Goal: Task Accomplishment & Management: Manage account settings

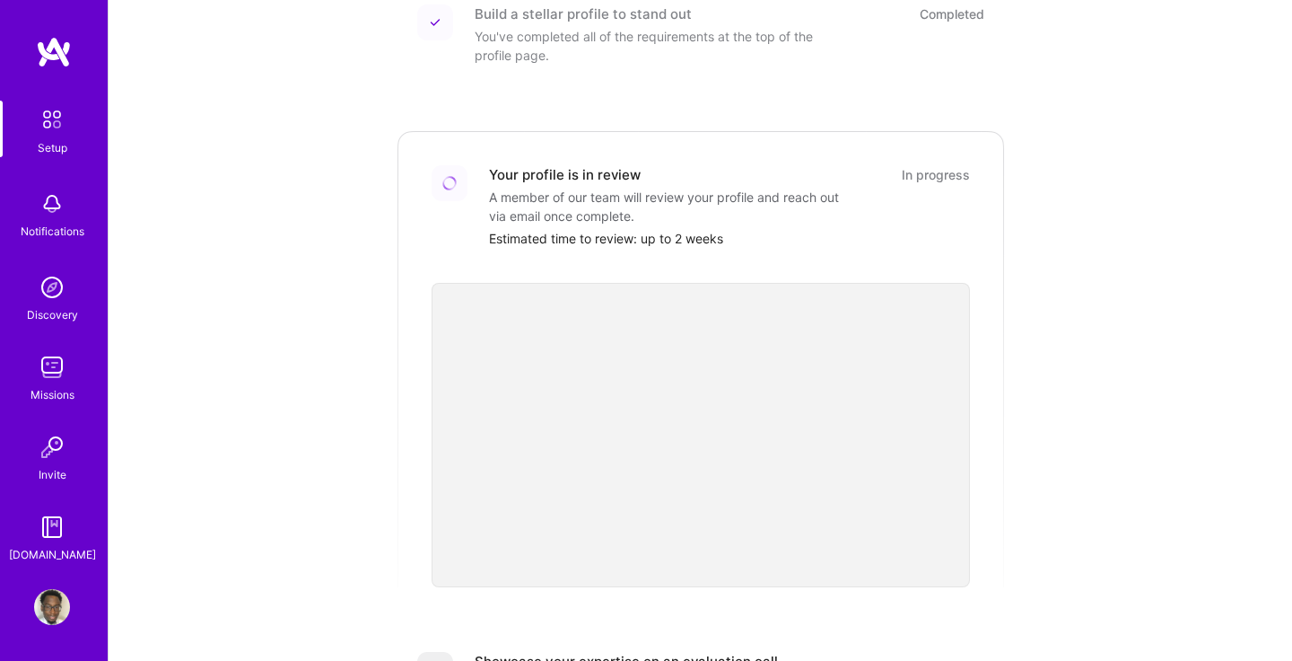
scroll to position [281, 0]
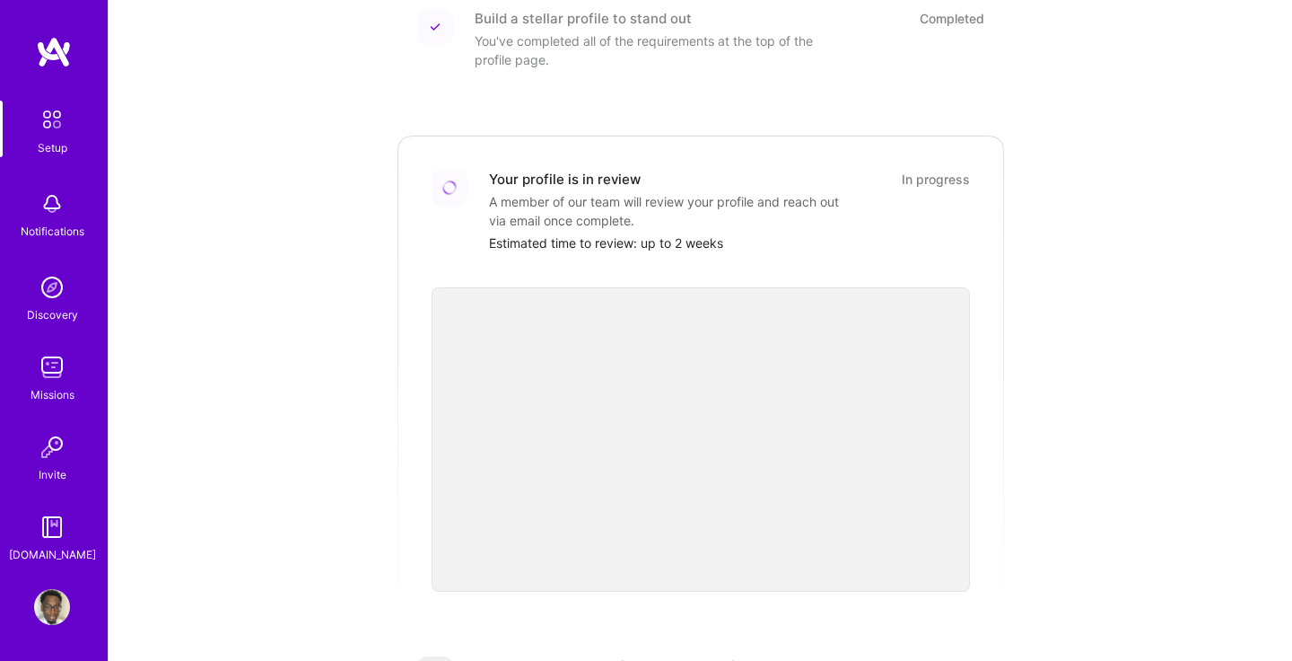
click at [57, 533] on img at bounding box center [52, 527] width 36 height 36
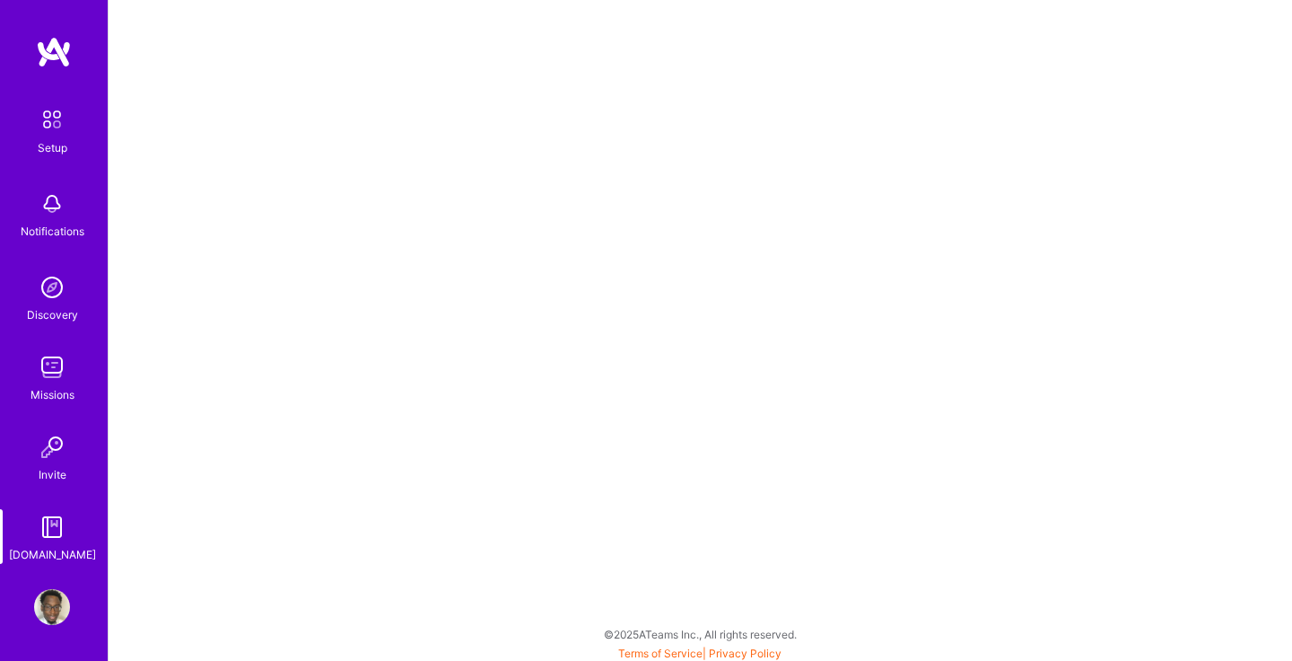
click at [63, 125] on img at bounding box center [52, 120] width 38 height 38
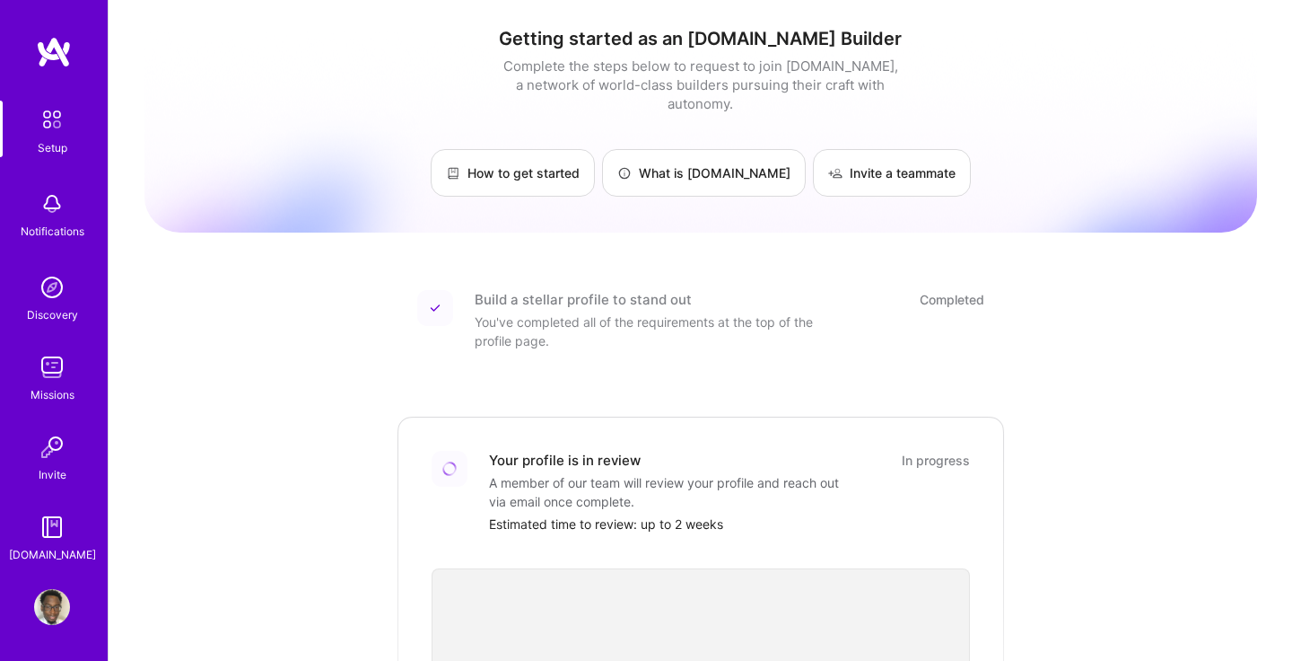
click at [70, 609] on link "Profile" at bounding box center [52, 607] width 45 height 36
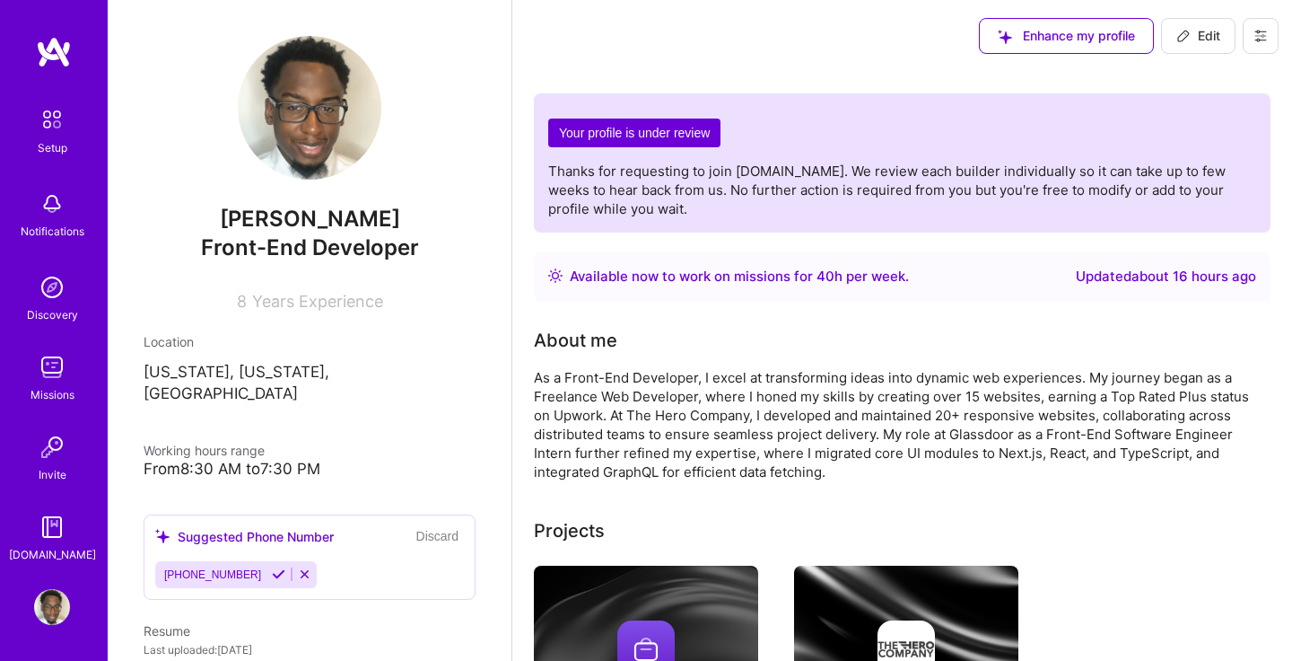
click at [1187, 31] on icon at bounding box center [1184, 36] width 14 height 14
select select "US"
select select "Right Now"
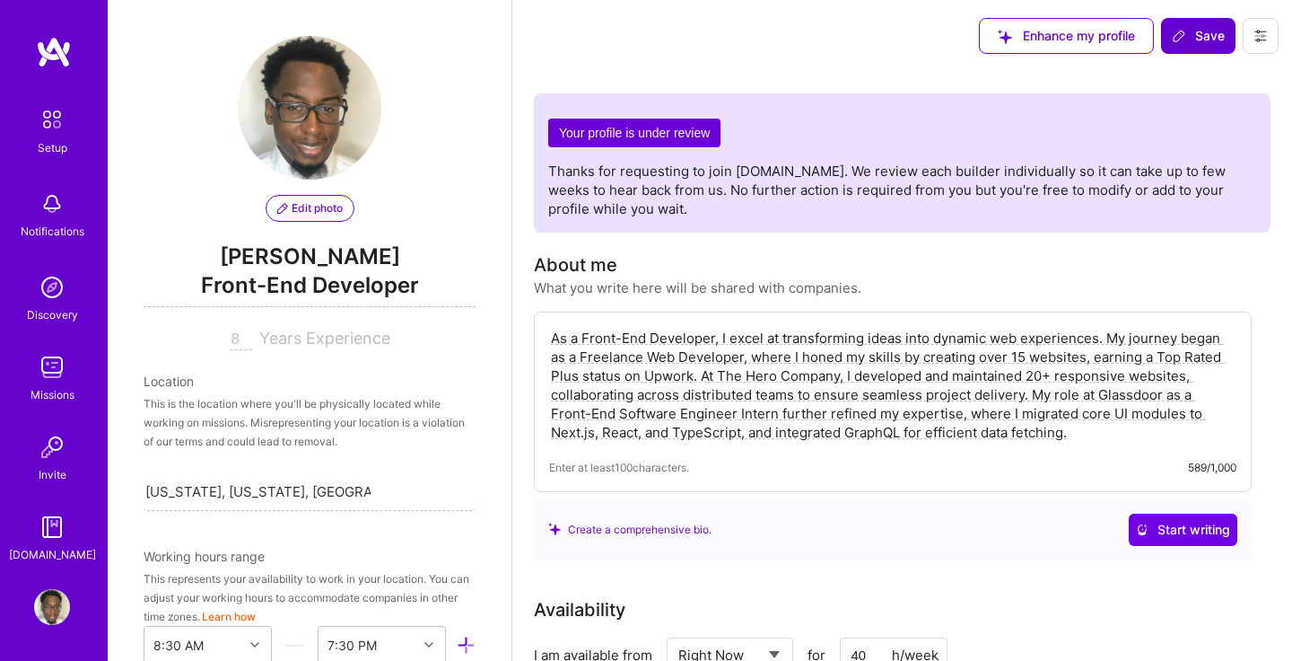
scroll to position [859, 0]
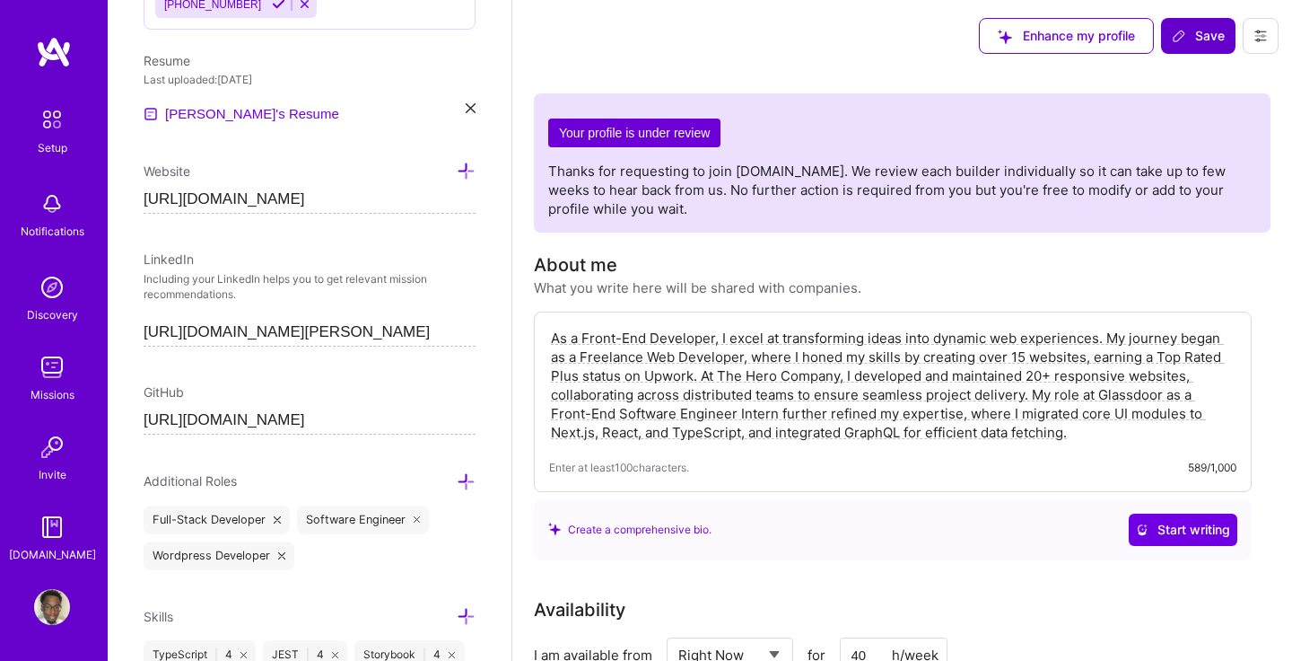
drag, startPoint x: 1073, startPoint y: 438, endPoint x: 524, endPoint y: 326, distance: 560.6
click at [1076, 431] on textarea "As a Front-End Developer, I excel at transforming ideas into dynamic web experi…" at bounding box center [893, 385] width 688 height 117
paste textarea "Outside of work, I enjoy exploring new web technologies, contributing to person…"
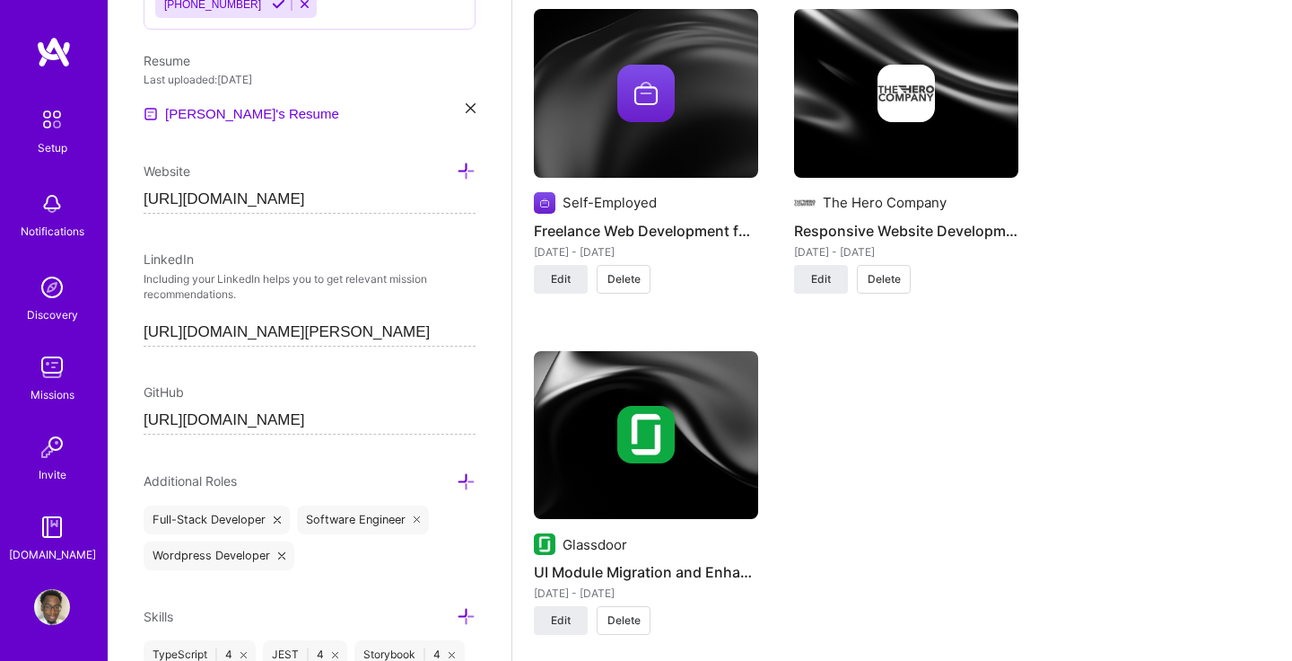
scroll to position [1391, 0]
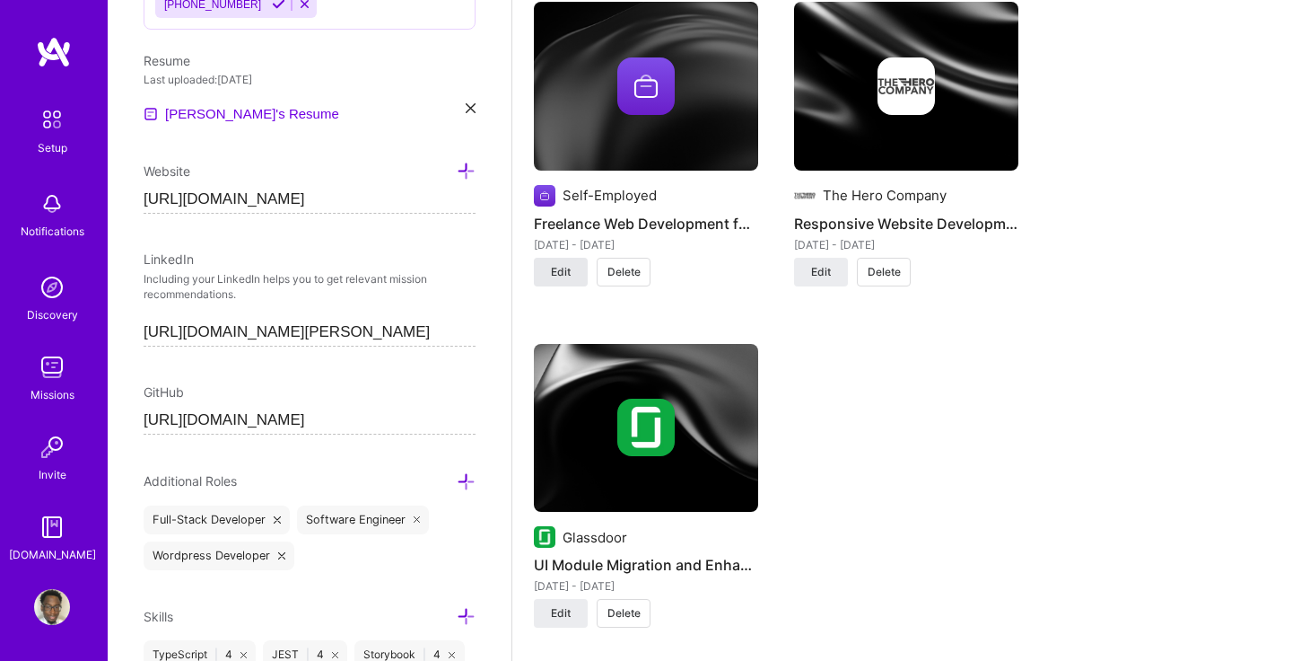
type textarea "As a Front-End Developer, I excel at transforming ideas into dynamic web experi…"
click at [569, 270] on span "Edit" at bounding box center [561, 272] width 20 height 16
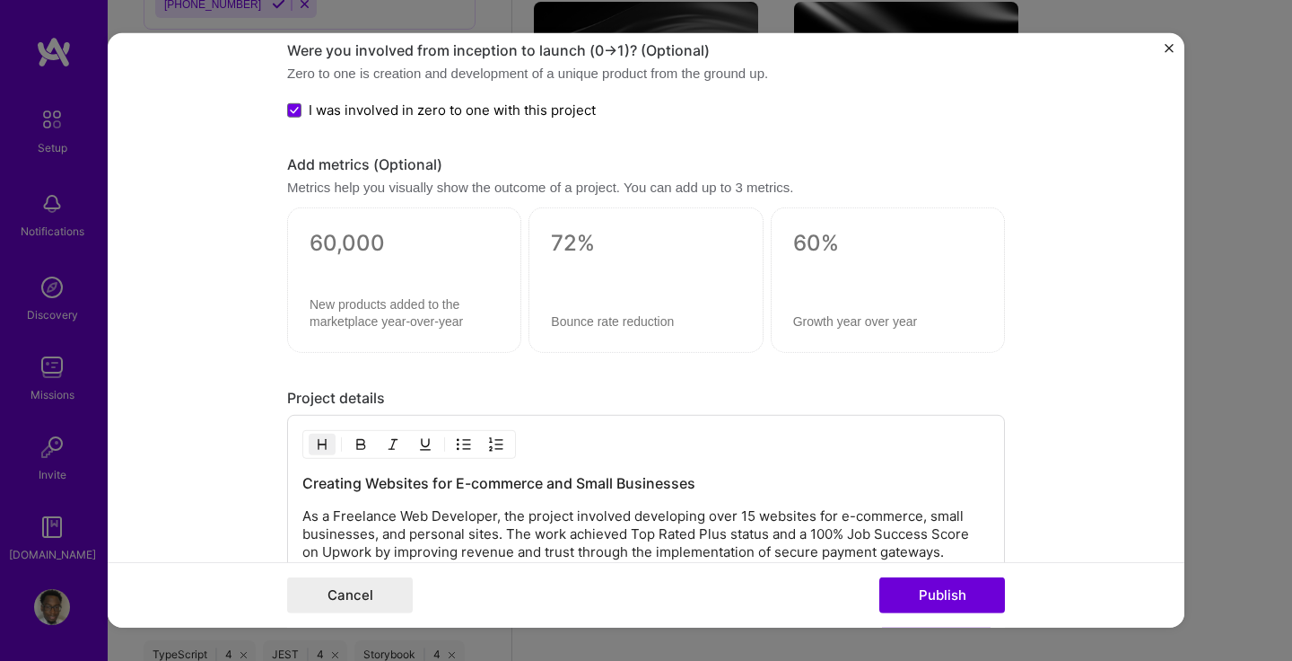
scroll to position [1554, 0]
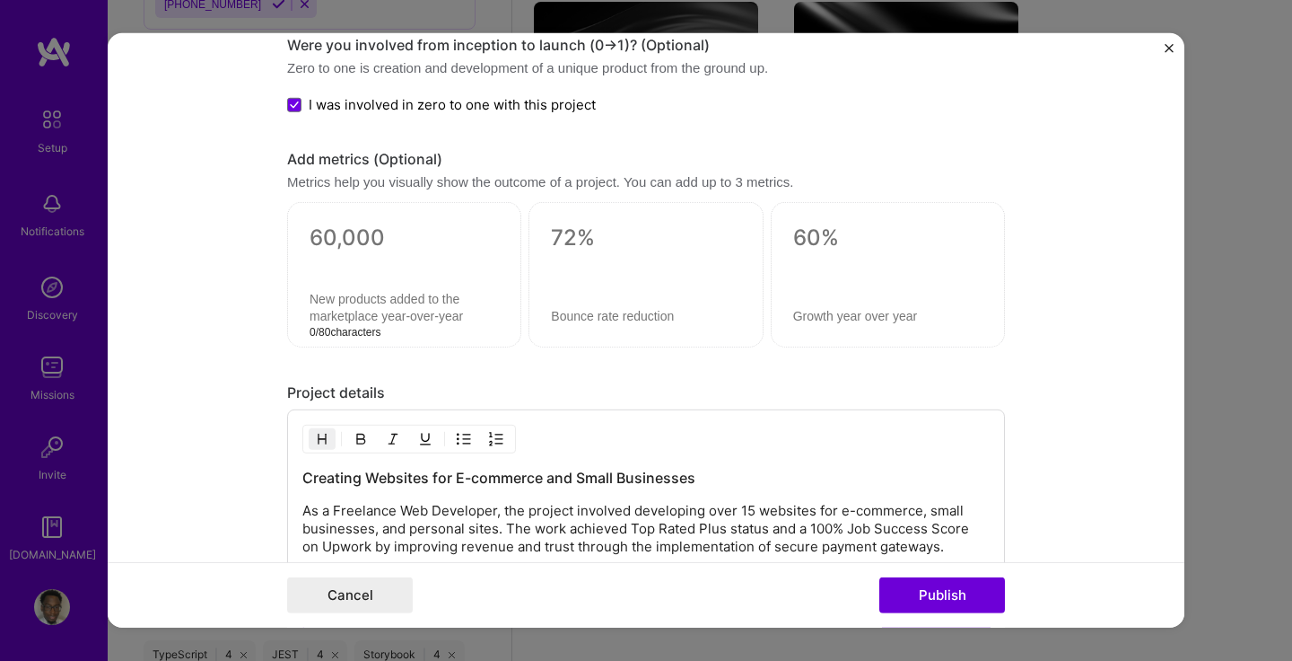
click at [391, 313] on textarea at bounding box center [404, 308] width 189 height 34
click at [346, 606] on button "Cancel" at bounding box center [350, 595] width 126 height 36
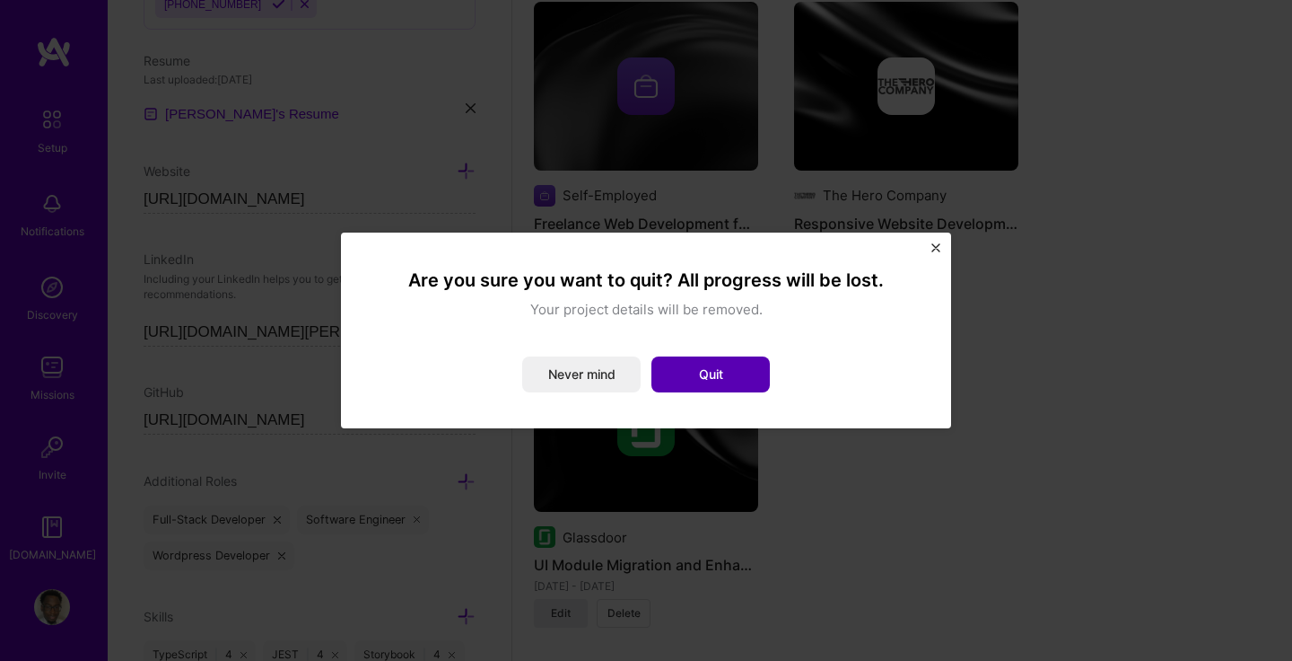
click at [704, 368] on button "Quit" at bounding box center [711, 374] width 118 height 36
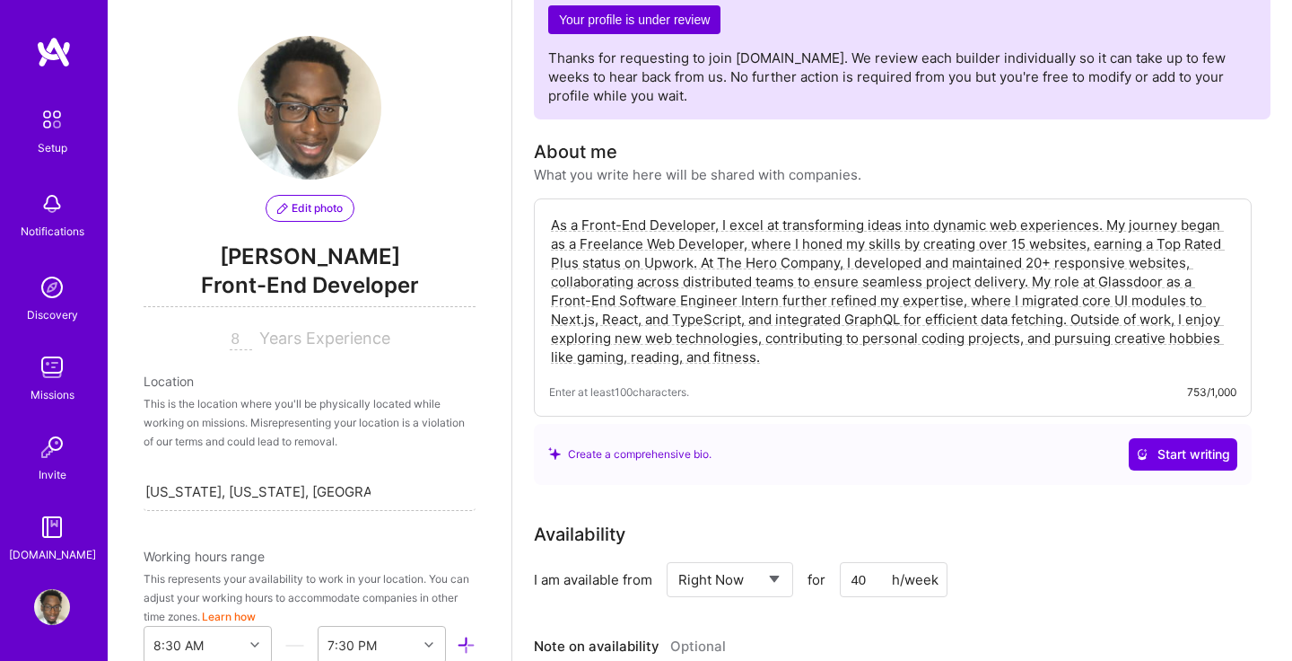
scroll to position [0, 0]
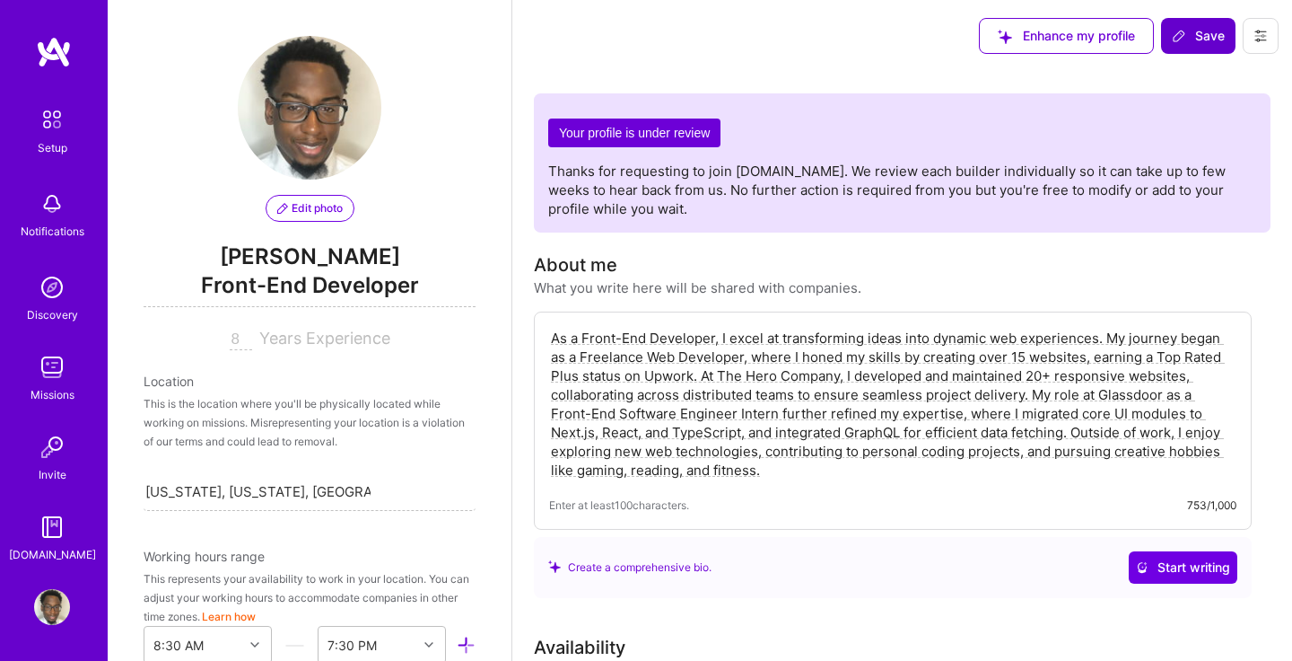
click at [1192, 33] on span "Save" at bounding box center [1198, 36] width 53 height 18
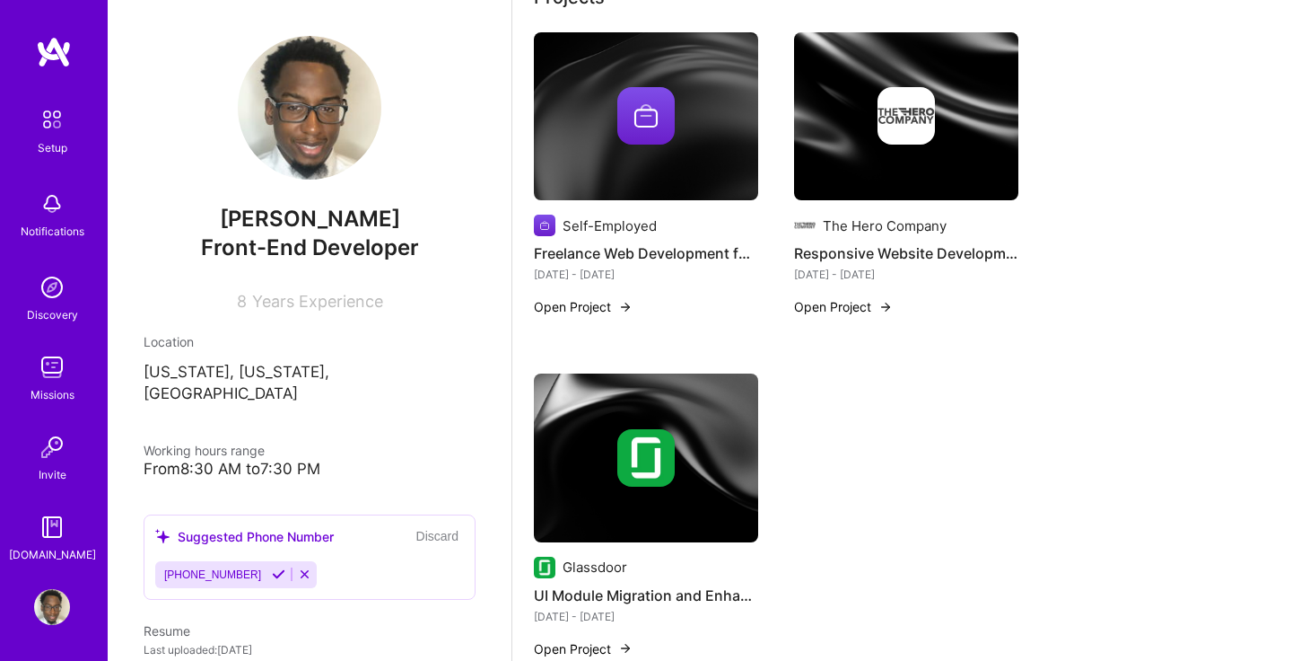
scroll to position [558, 0]
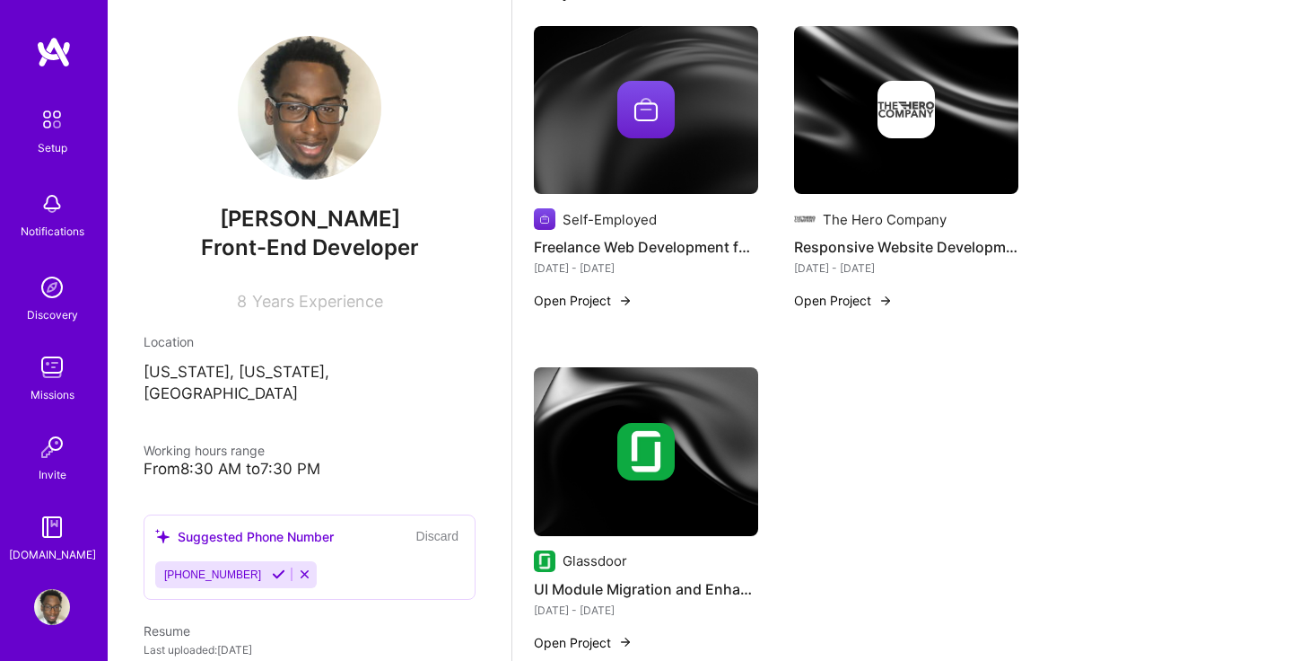
click at [618, 296] on button "Open Project" at bounding box center [583, 300] width 99 height 19
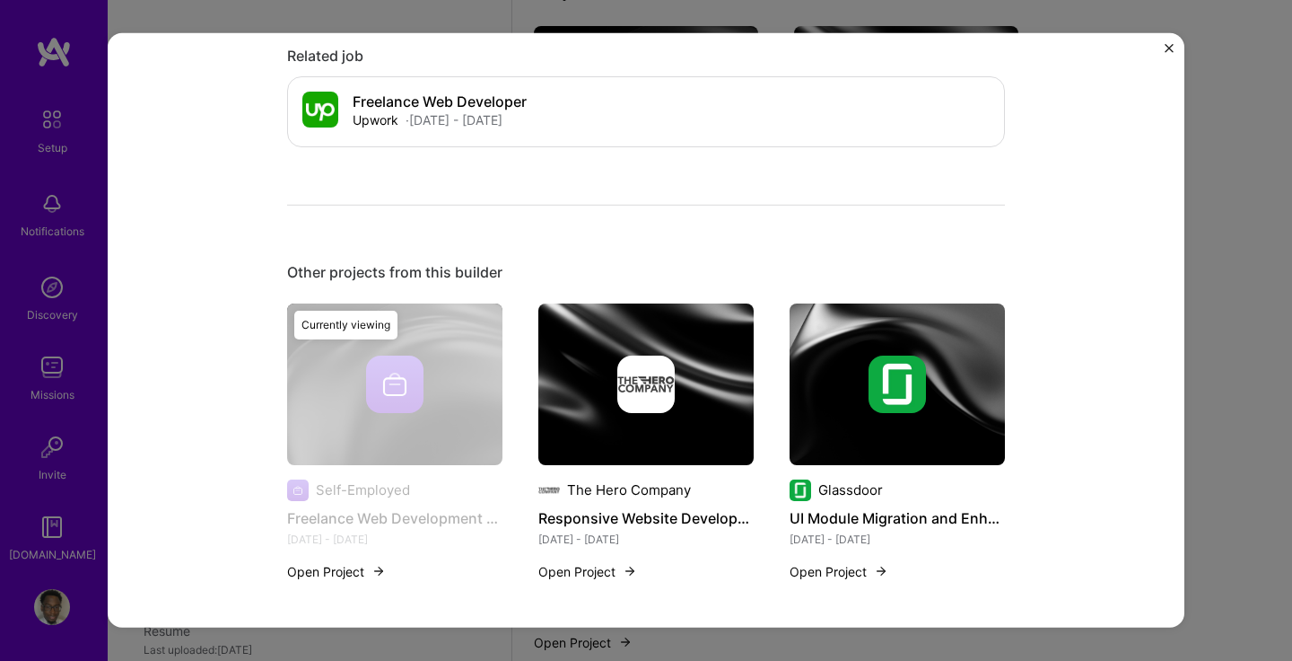
scroll to position [942, 0]
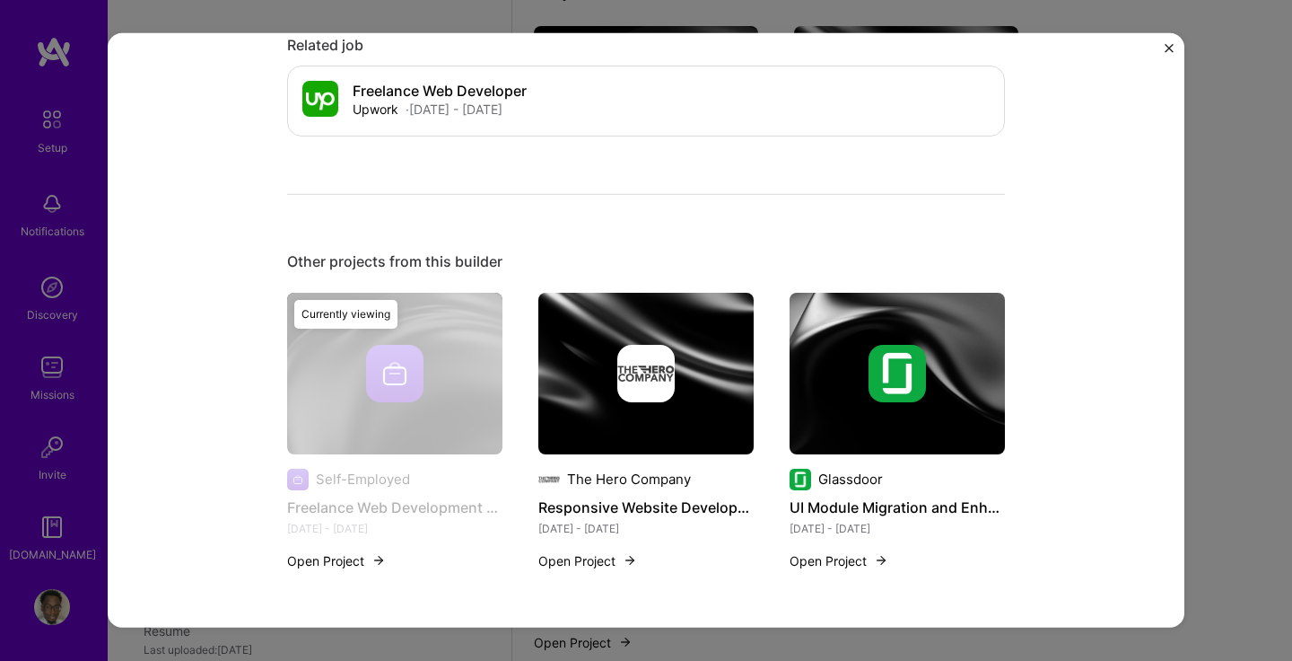
click at [1165, 49] on img "Close" at bounding box center [1169, 48] width 9 height 9
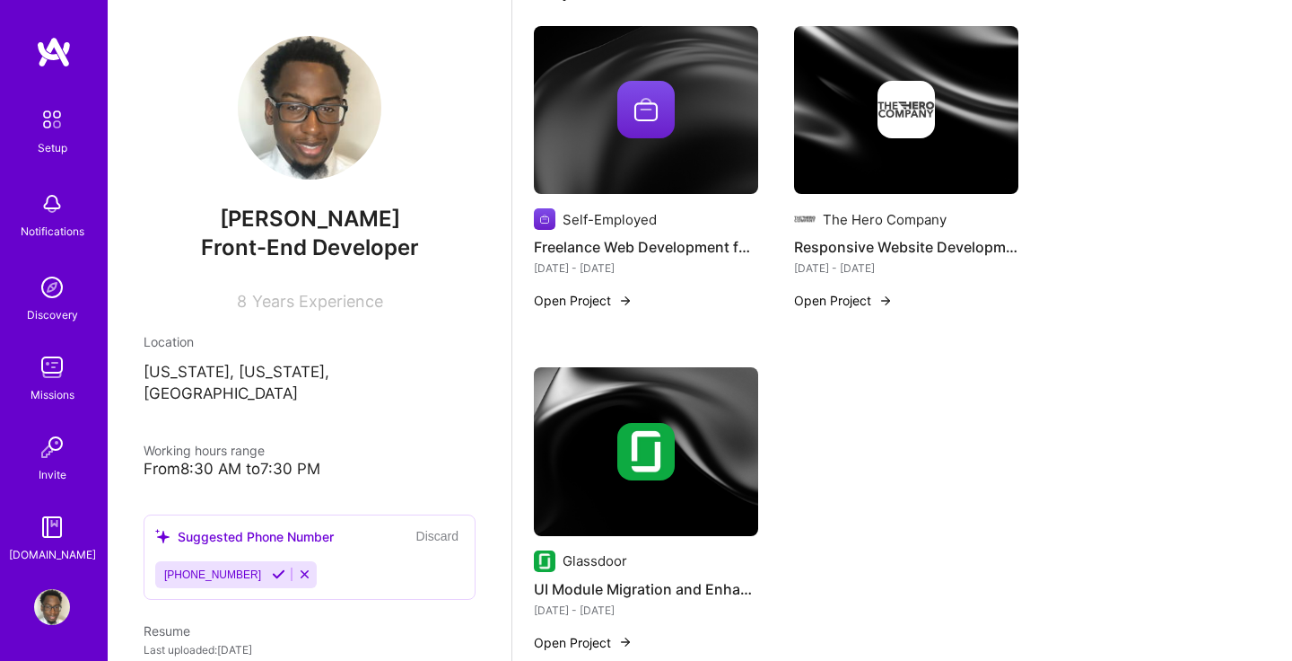
click at [59, 55] on img at bounding box center [54, 52] width 36 height 32
click at [57, 130] on img at bounding box center [52, 120] width 38 height 38
